Goal: Check status

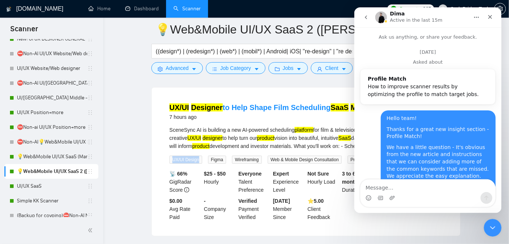
scroll to position [1520, 0]
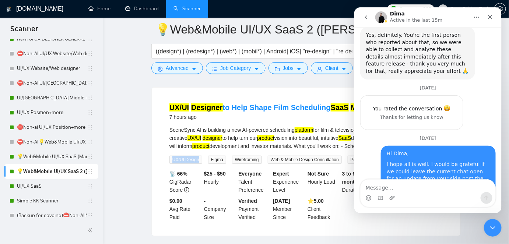
click at [473, 18] on button "Home" at bounding box center [477, 17] width 14 height 14
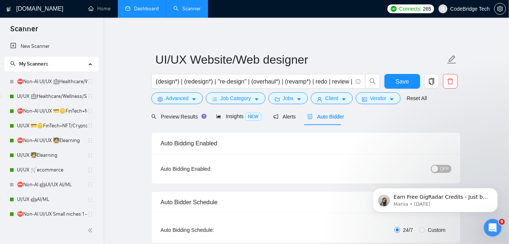
click at [150, 6] on link "Dashboard" at bounding box center [142, 9] width 34 height 6
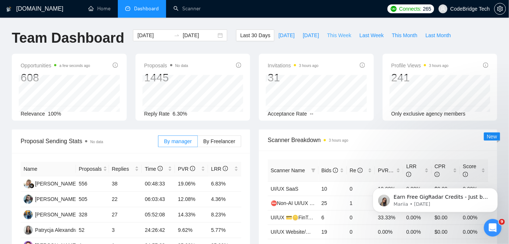
click at [340, 35] on span "This Week" at bounding box center [339, 35] width 24 height 8
type input "[DATE]"
